Goal: Information Seeking & Learning: Learn about a topic

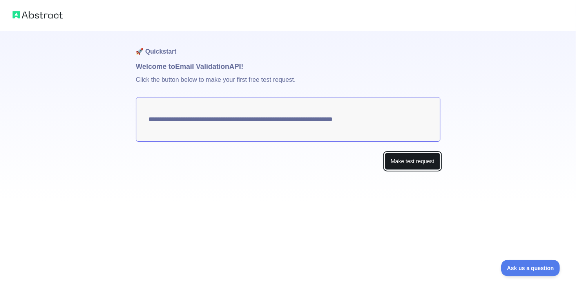
click at [420, 165] on button "Make test request" at bounding box center [412, 162] width 55 height 18
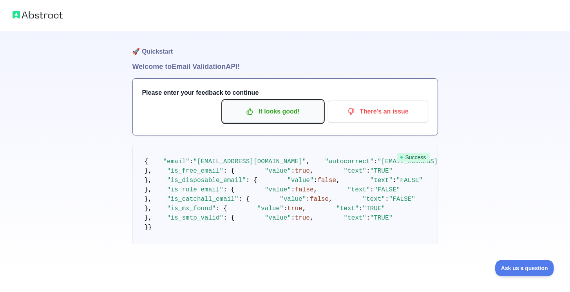
click at [258, 116] on p "It looks good!" at bounding box center [273, 111] width 89 height 13
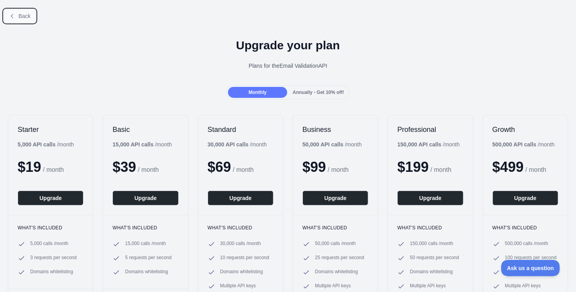
click at [22, 11] on button "Back" at bounding box center [20, 15] width 32 height 13
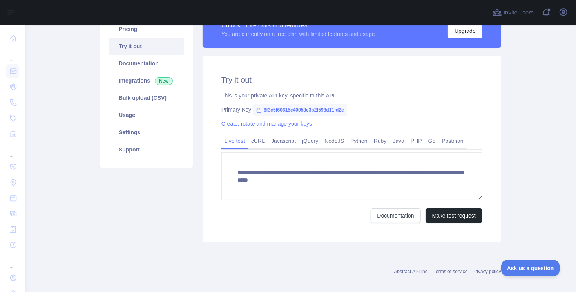
scroll to position [80, 0]
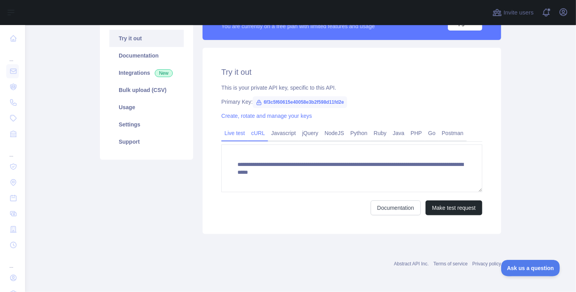
click at [254, 137] on link "cURL" at bounding box center [258, 133] width 20 height 13
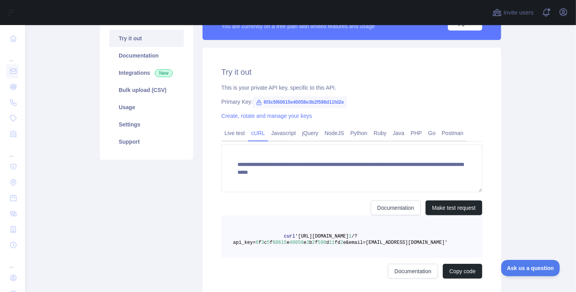
scroll to position [72, 0]
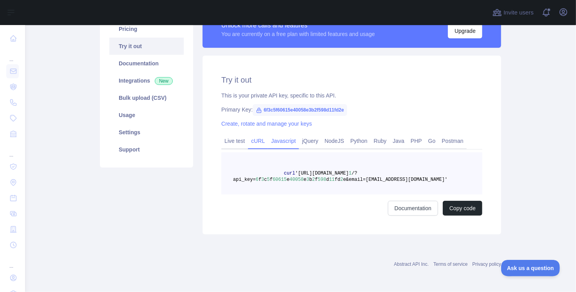
click at [284, 141] on link "Javascript" at bounding box center [283, 141] width 31 height 13
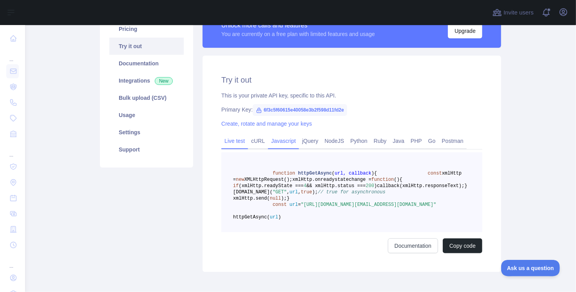
click at [240, 141] on link "Live test" at bounding box center [234, 141] width 27 height 13
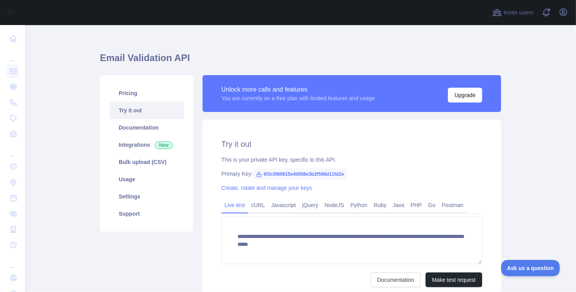
scroll to position [0, 0]
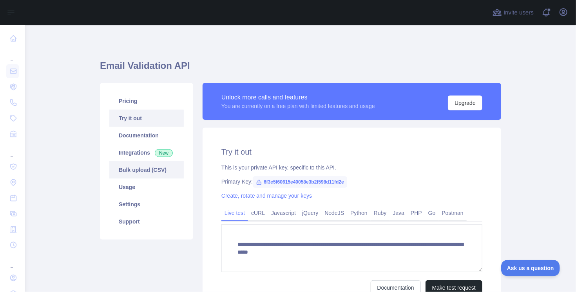
click at [144, 164] on link "Bulk upload (CSV)" at bounding box center [146, 169] width 74 height 17
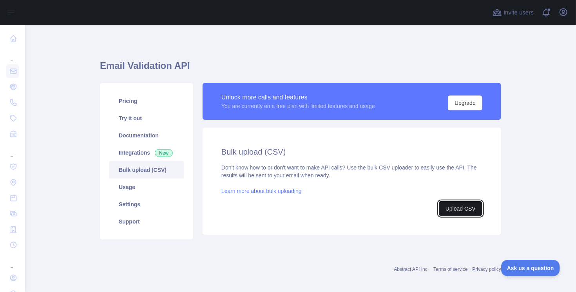
click at [450, 215] on button "Upload CSV" at bounding box center [460, 208] width 43 height 15
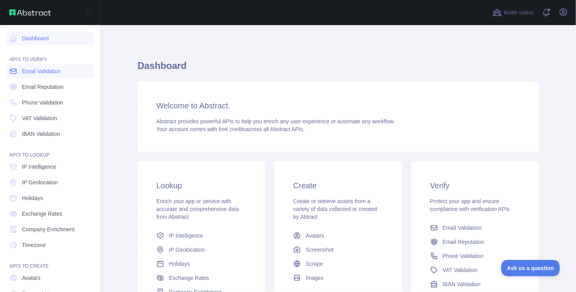
click at [28, 70] on span "Email Validation" at bounding box center [41, 71] width 39 height 8
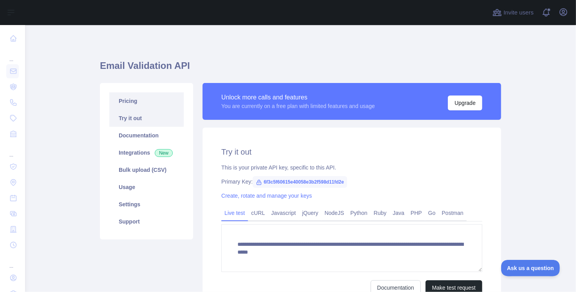
click at [140, 94] on link "Pricing" at bounding box center [146, 100] width 74 height 17
drag, startPoint x: 350, startPoint y: 181, endPoint x: 260, endPoint y: 183, distance: 90.1
click at [260, 183] on div "Primary Key: 6f3c5f60615e40058e3b2f598d11fd2e" at bounding box center [351, 182] width 261 height 8
copy span "6f3c5f60615e40058e3b2f598d11fd2e"
click at [279, 195] on link "Create, rotate and manage your keys" at bounding box center [266, 196] width 91 height 6
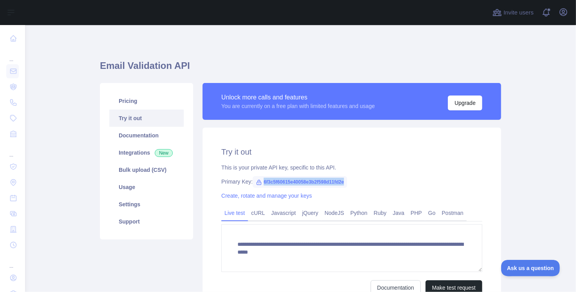
copy span "6f3c5f60615e40058e3b2f598d11fd2e"
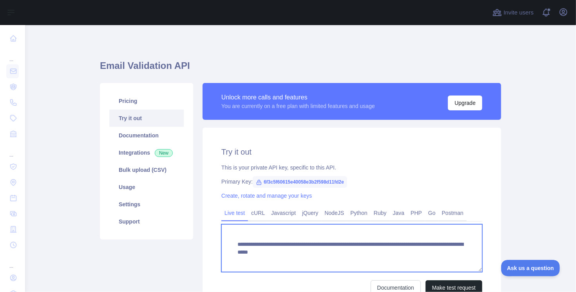
drag, startPoint x: 467, startPoint y: 259, endPoint x: 214, endPoint y: 234, distance: 254.7
click at [214, 234] on div "**********" at bounding box center [352, 221] width 299 height 187
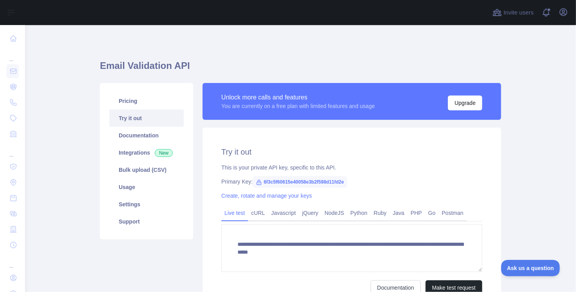
click at [317, 165] on div "This is your private API key, specific to this API." at bounding box center [351, 168] width 261 height 8
click at [155, 185] on link "Usage" at bounding box center [146, 187] width 74 height 17
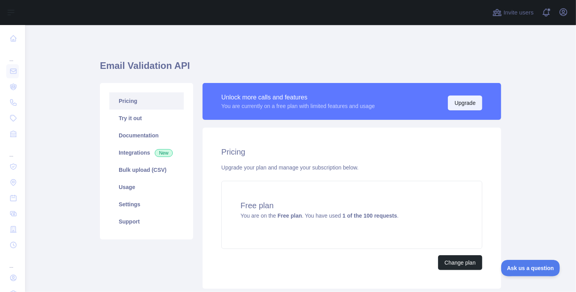
click at [462, 99] on button "Upgrade" at bounding box center [465, 103] width 34 height 15
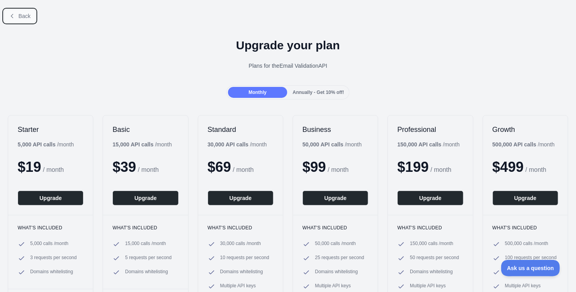
click at [9, 15] on icon at bounding box center [12, 16] width 6 height 6
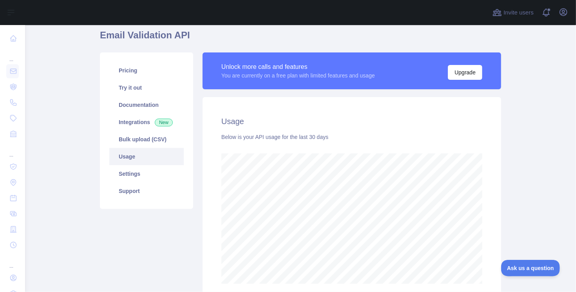
scroll to position [28, 0]
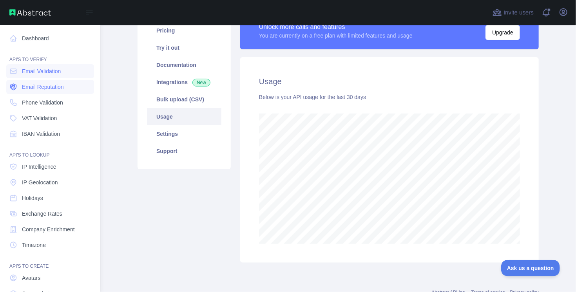
scroll to position [267, 545]
